Goal: Transaction & Acquisition: Obtain resource

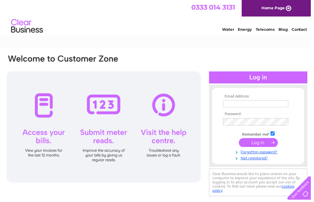
click at [234, 104] on input "text" at bounding box center [258, 104] width 66 height 7
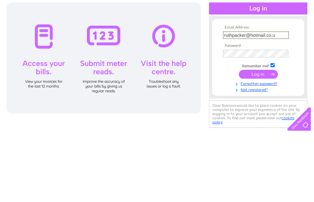
type input "ruthpacker@hotmail.co.uk"
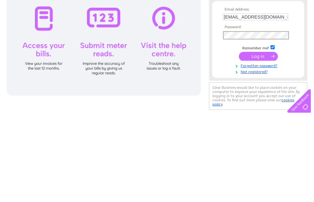
click at [257, 140] on input "submit" at bounding box center [260, 144] width 39 height 9
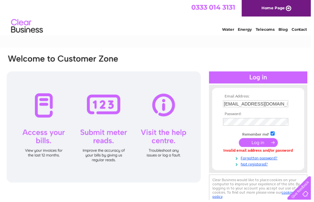
scroll to position [0, 3]
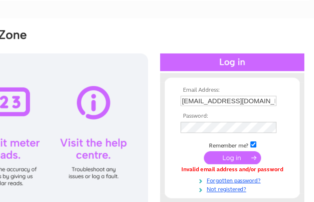
click at [222, 101] on input "ruthpacker@hotmail.co.uk" at bounding box center [255, 104] width 66 height 7
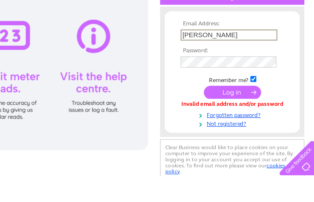
type input "rut"
type input "ruthpacker@hotmail.co.uk"
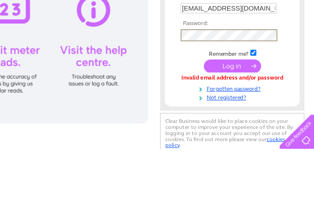
click at [270, 133] on input "checkbox" at bounding box center [272, 135] width 4 height 4
checkbox input "false"
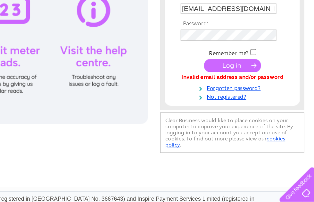
click at [238, 103] on input "submit" at bounding box center [257, 107] width 39 height 9
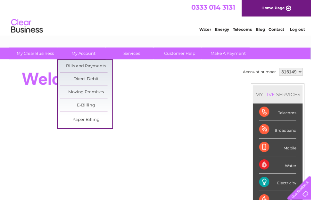
click at [70, 69] on link "Bills and Payments" at bounding box center [86, 66] width 53 height 13
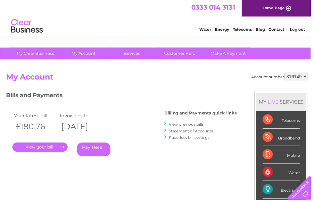
click at [42, 146] on link "." at bounding box center [40, 148] width 56 height 9
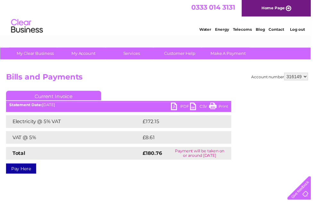
click at [175, 108] on link "PDF" at bounding box center [181, 107] width 19 height 9
